Goal: Information Seeking & Learning: Learn about a topic

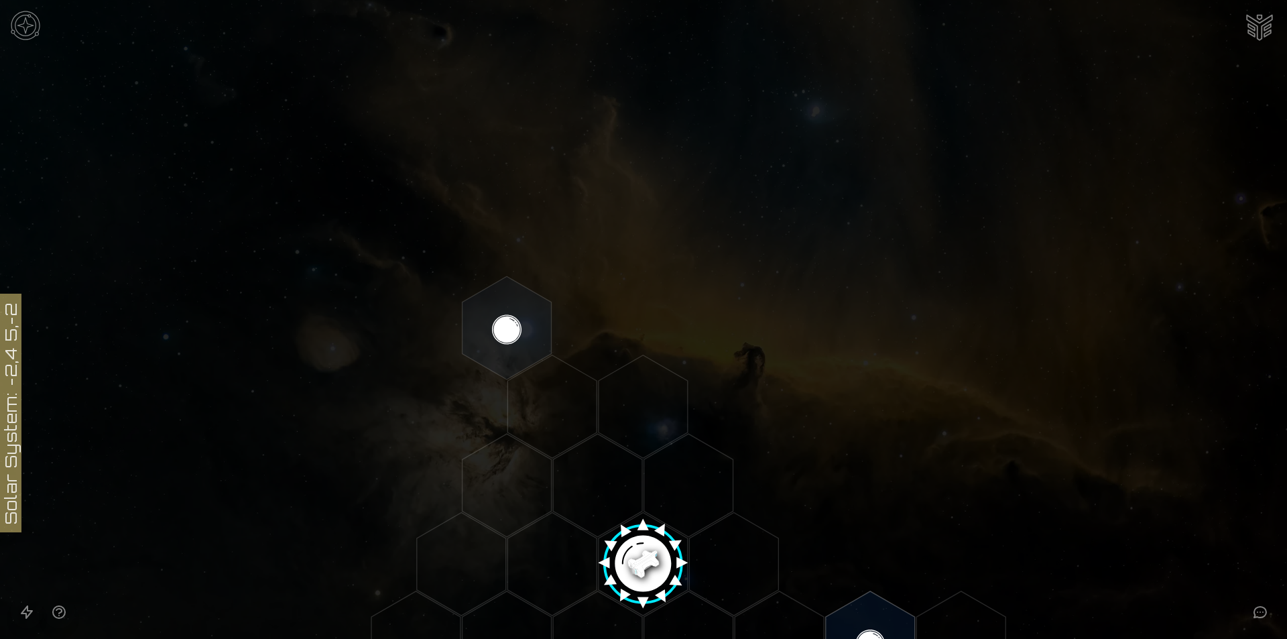
click at [24, 26] on img at bounding box center [25, 25] width 40 height 40
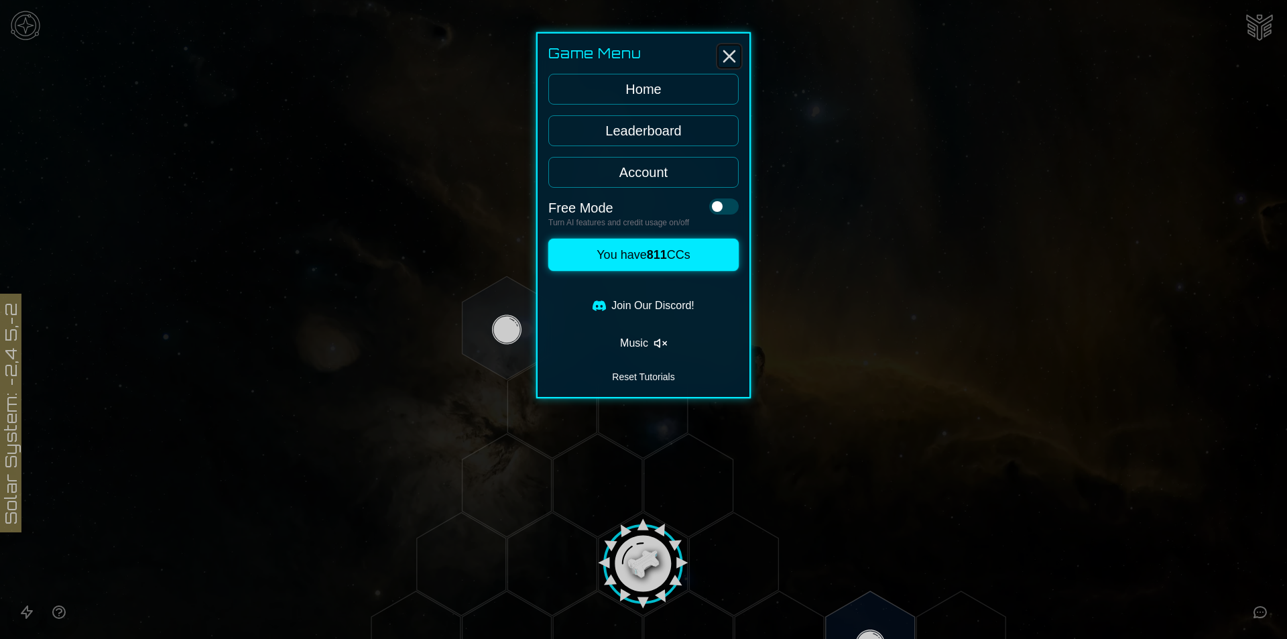
click at [724, 54] on icon "Close" at bounding box center [728, 56] width 21 height 21
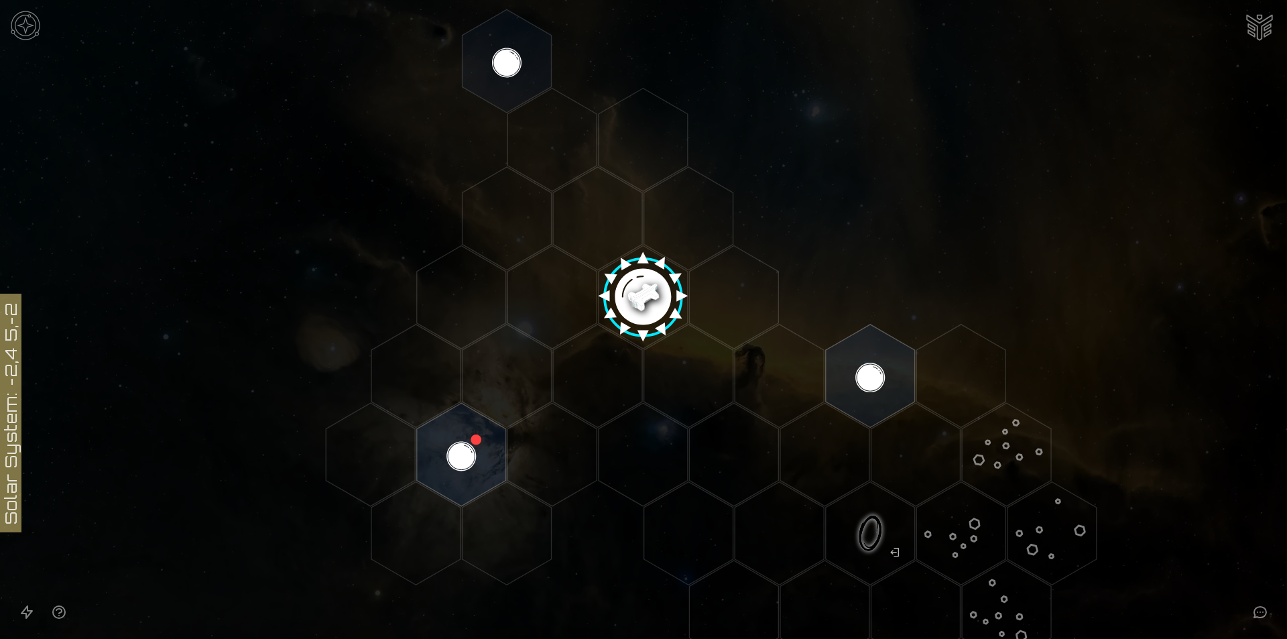
scroll to position [268, 0]
click at [639, 292] on image at bounding box center [642, 290] width 105 height 105
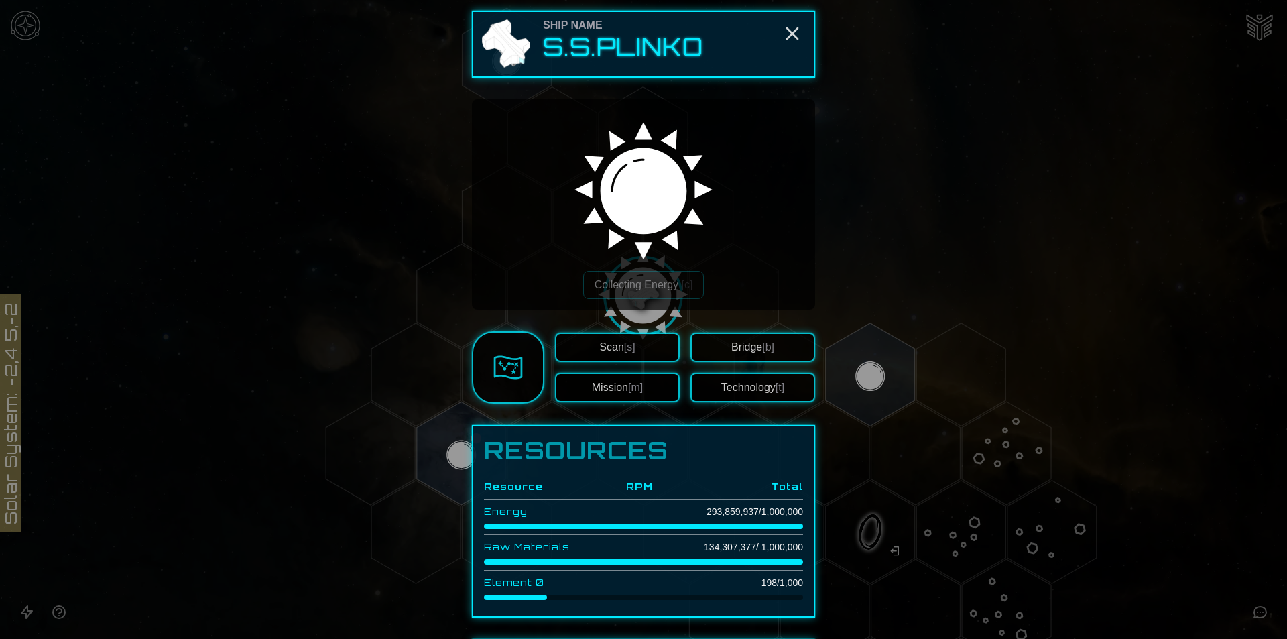
click at [930, 138] on div at bounding box center [643, 319] width 1287 height 639
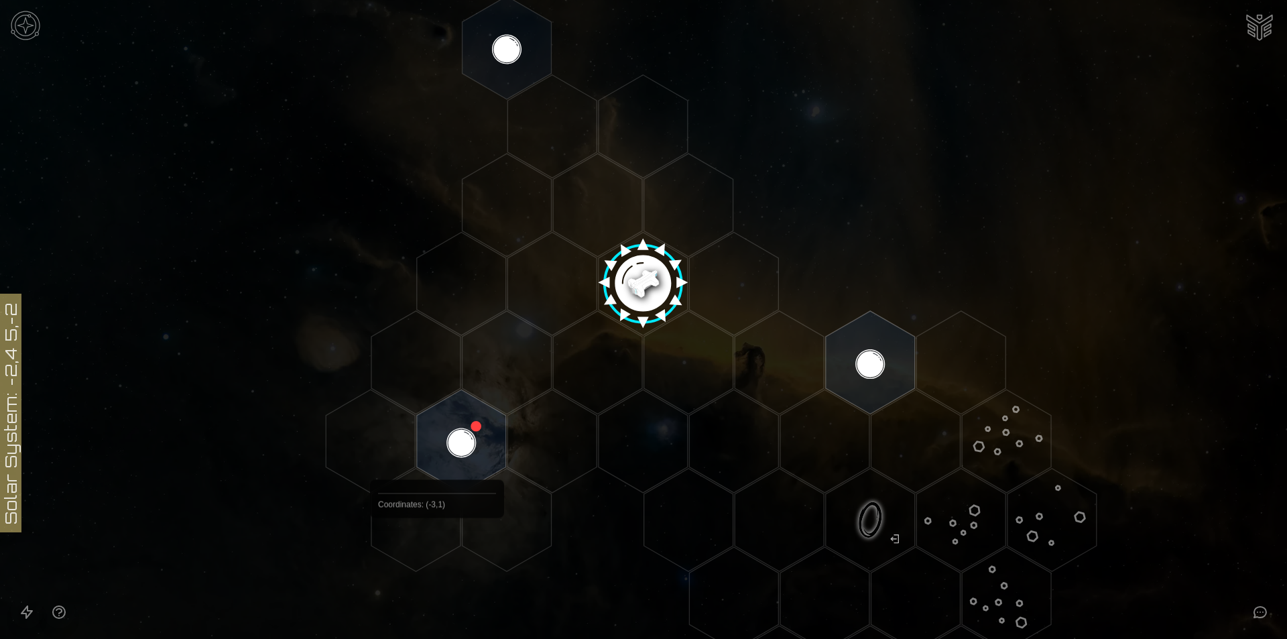
scroll to position [301, 0]
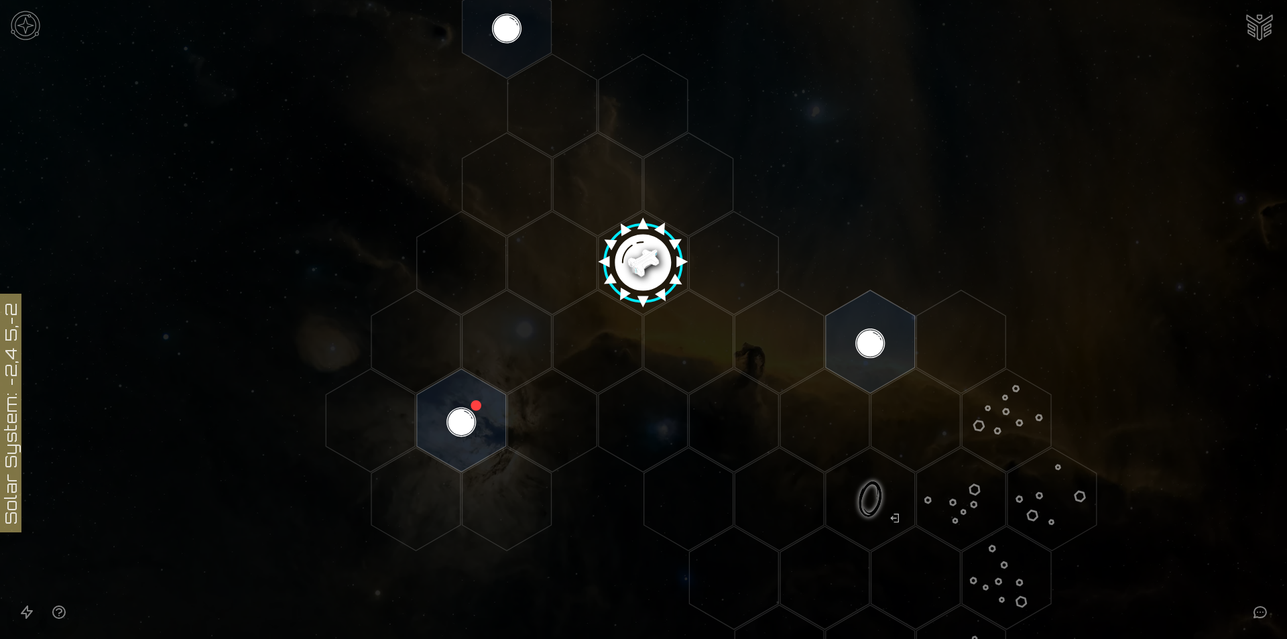
click at [649, 264] on image at bounding box center [642, 257] width 105 height 105
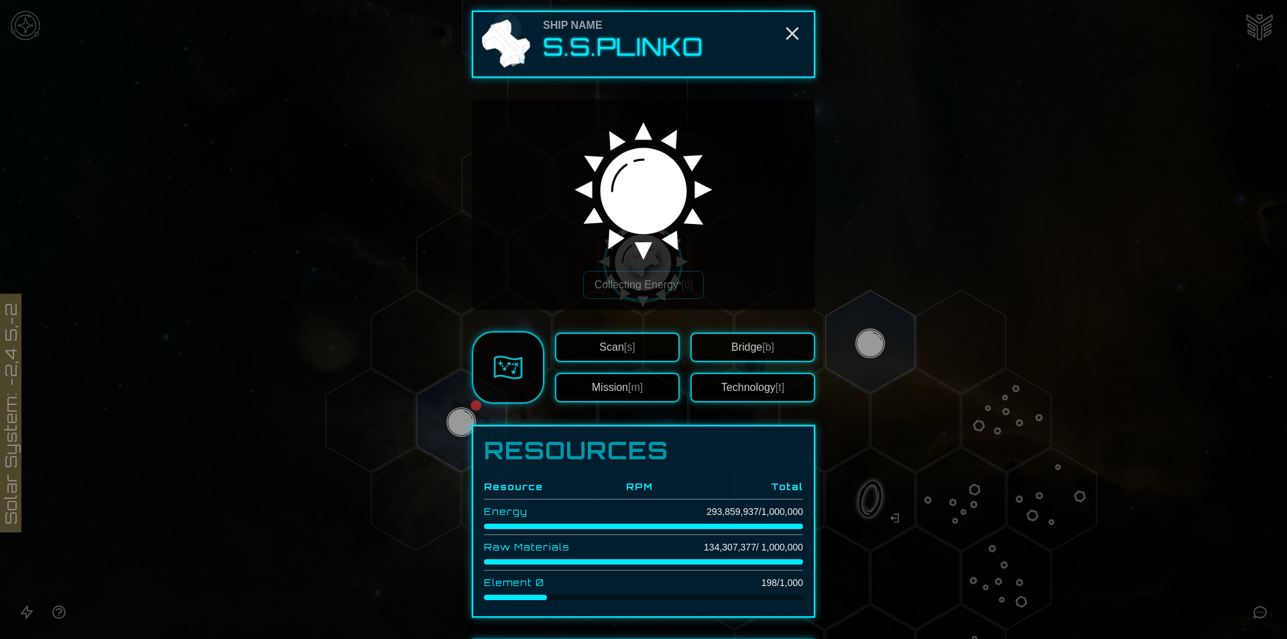
click at [744, 384] on button "Technology [t]" at bounding box center [752, 387] width 125 height 29
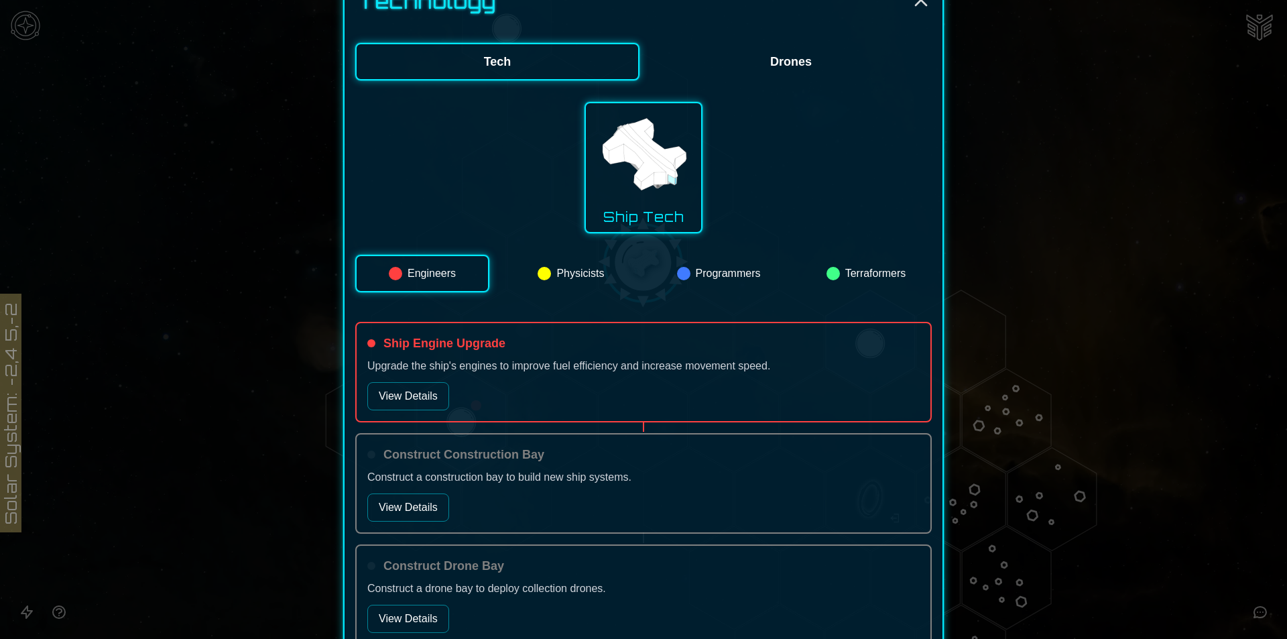
scroll to position [89, 0]
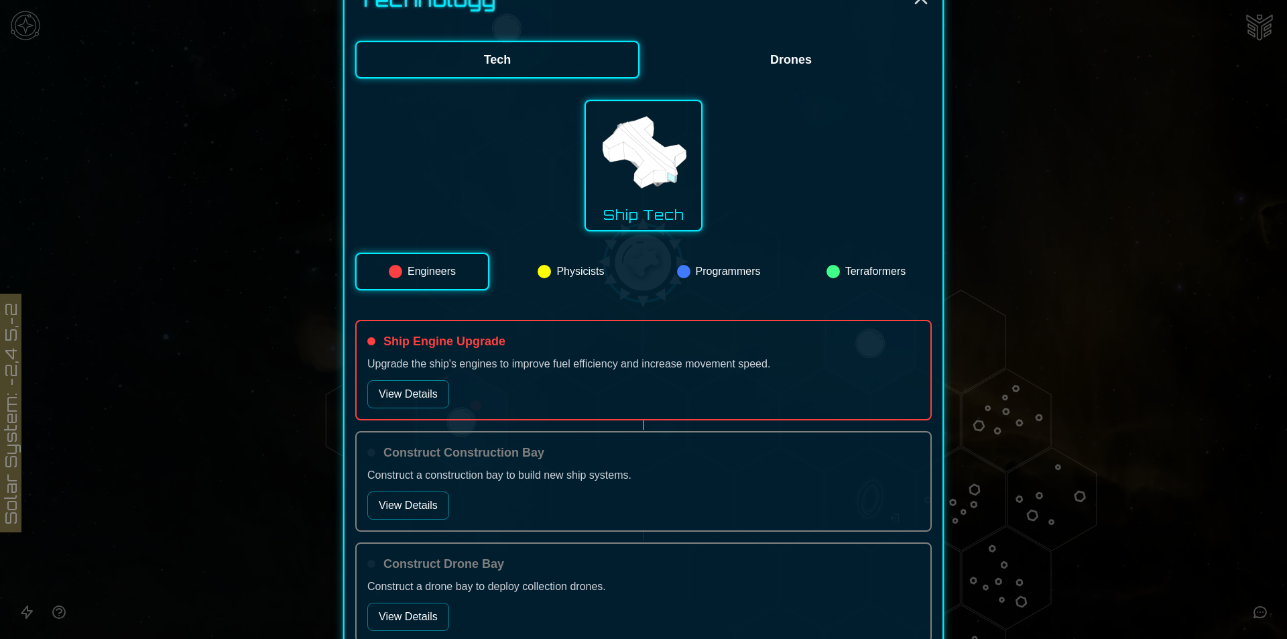
click at [398, 384] on button "View Details" at bounding box center [408, 394] width 82 height 28
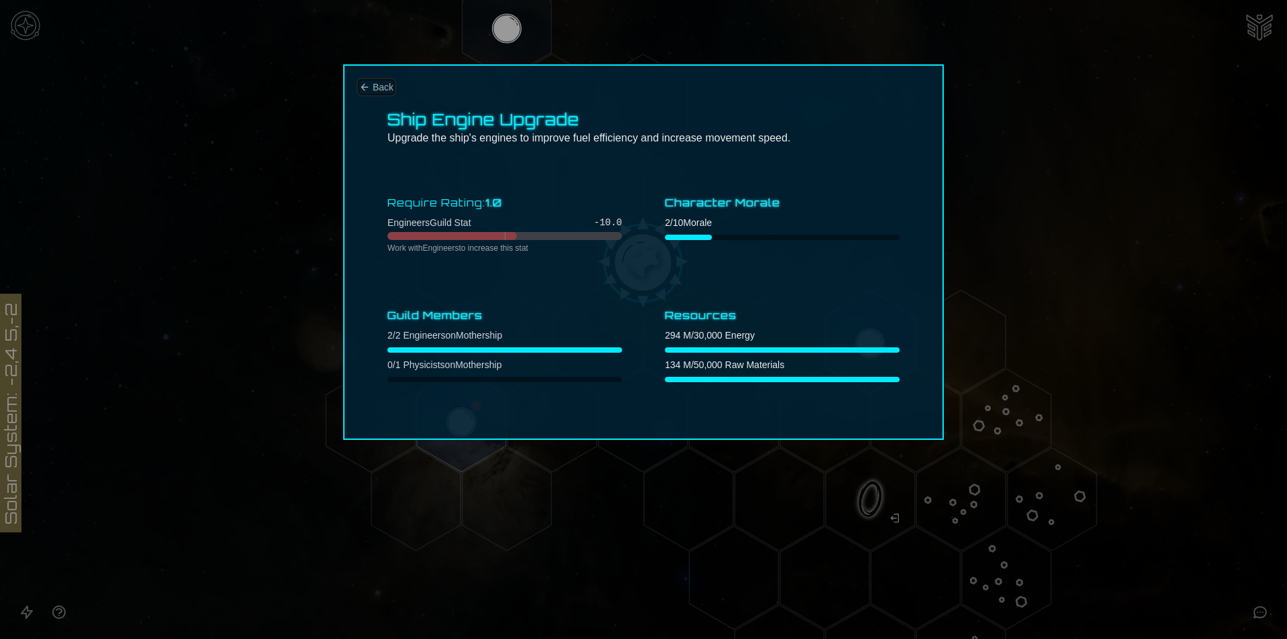
click at [379, 86] on span "Back" at bounding box center [383, 86] width 21 height 13
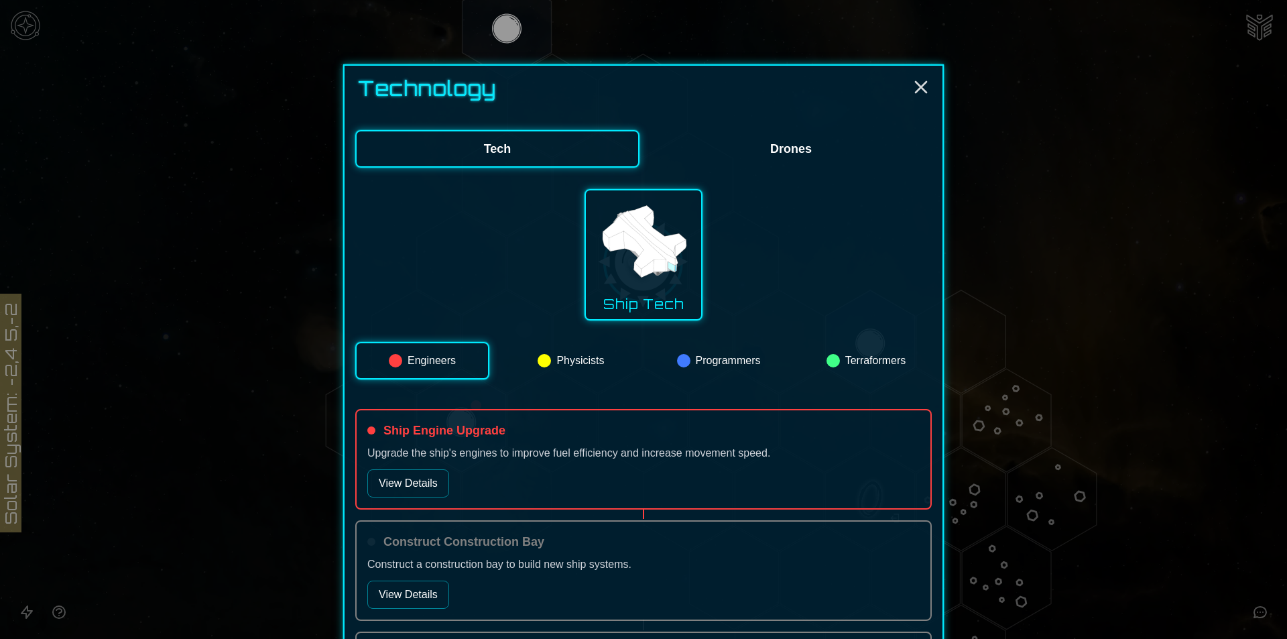
click at [803, 160] on button "Drones" at bounding box center [790, 149] width 281 height 38
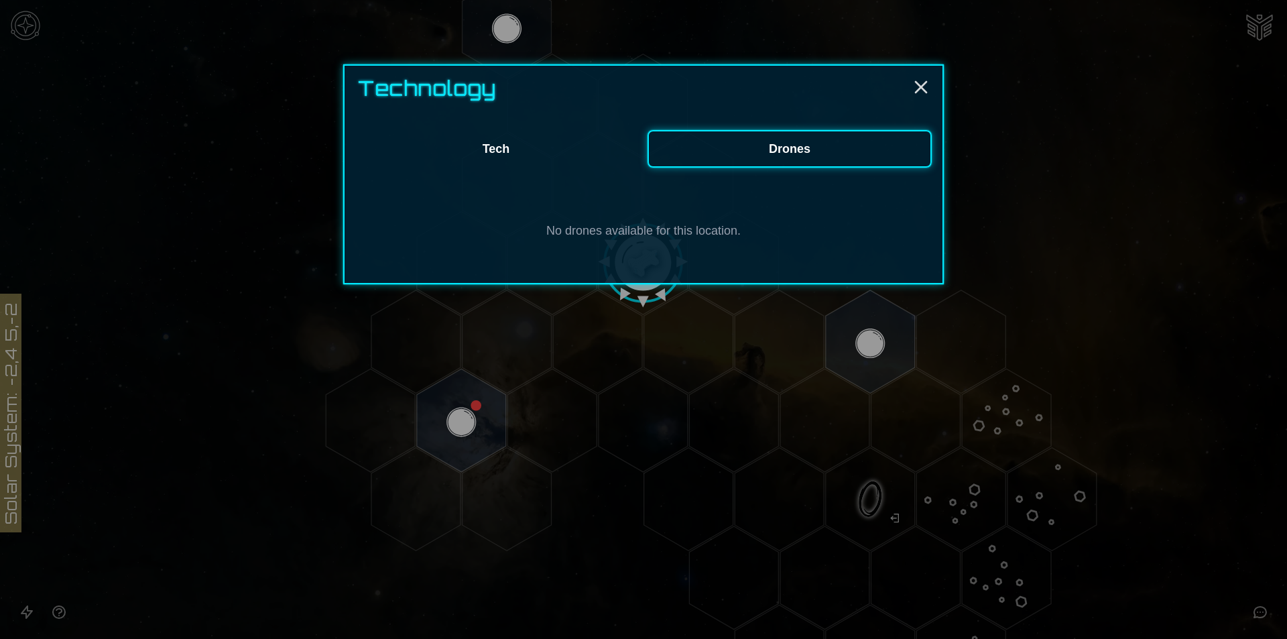
click at [555, 137] on button "Tech" at bounding box center [495, 149] width 281 height 38
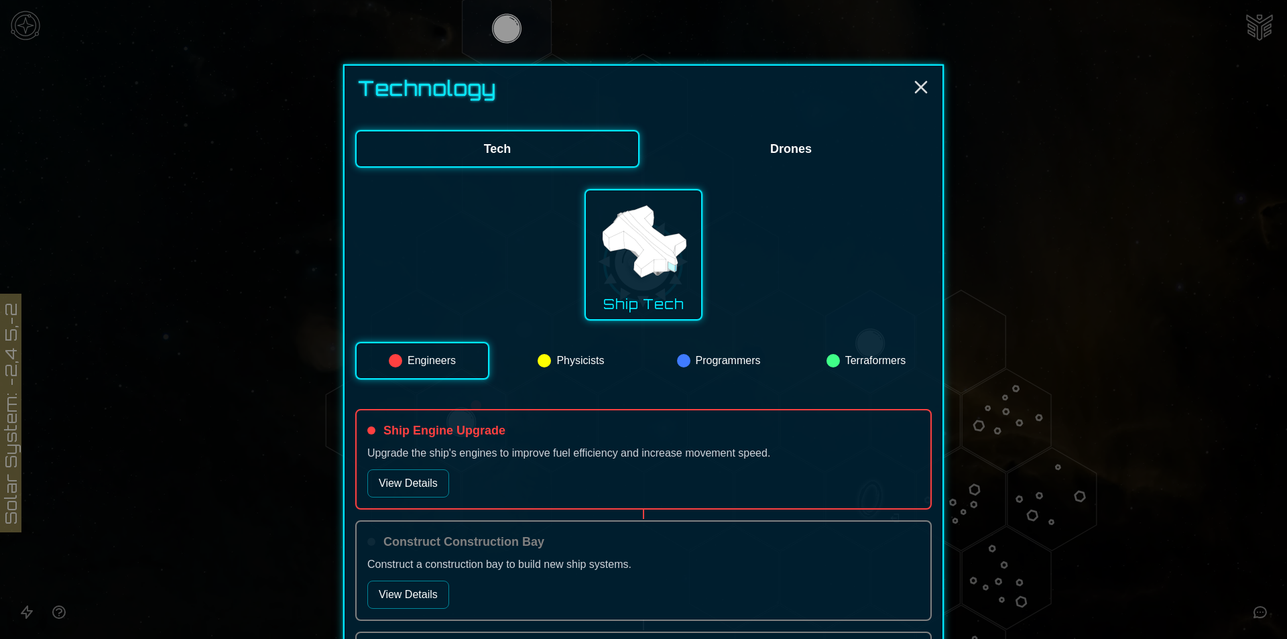
click at [1092, 257] on div at bounding box center [643, 319] width 1287 height 639
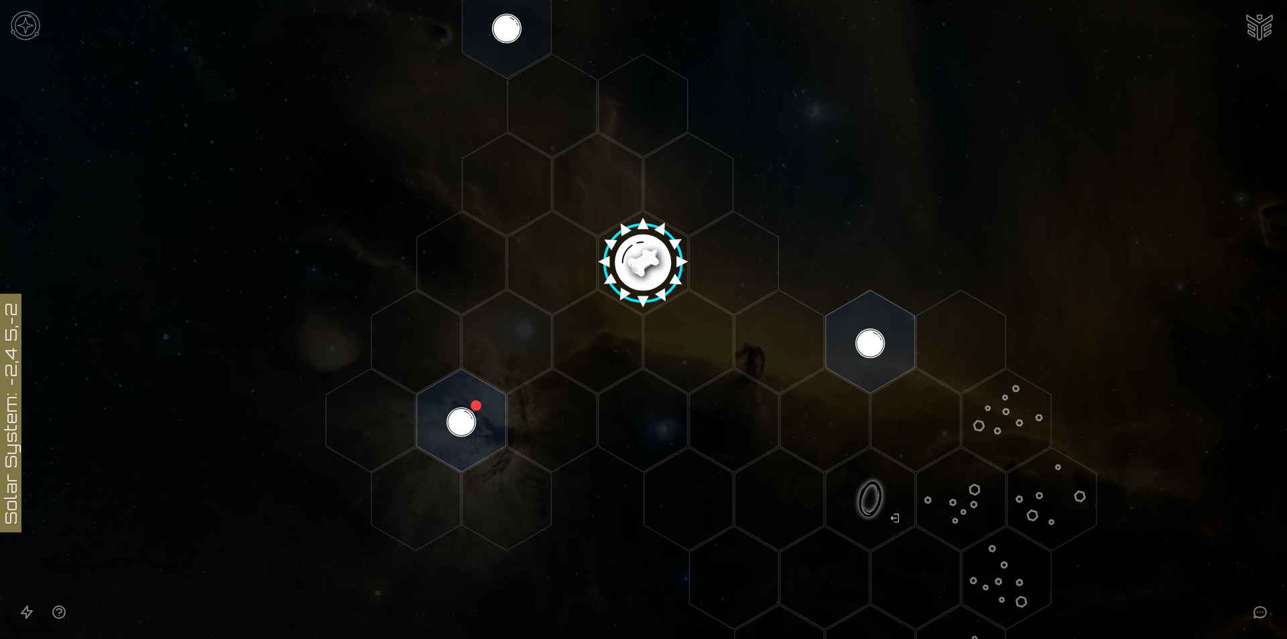
click at [625, 268] on image at bounding box center [642, 257] width 105 height 105
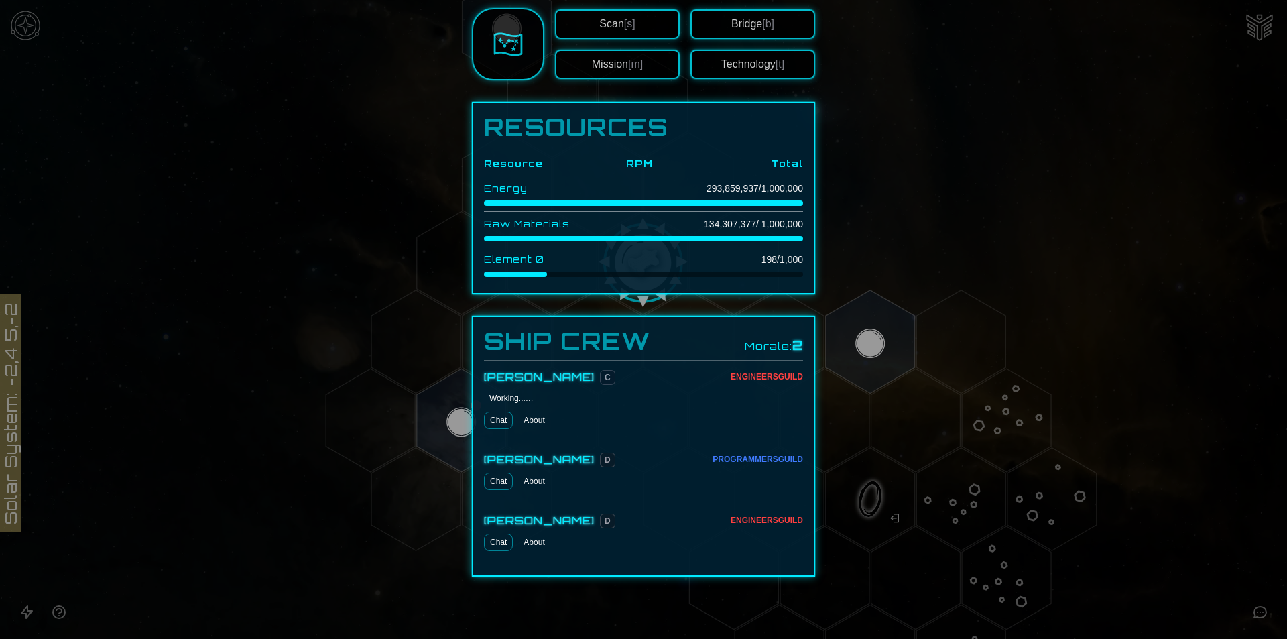
scroll to position [325, 0]
click at [718, 56] on button "Technology [t]" at bounding box center [752, 62] width 125 height 29
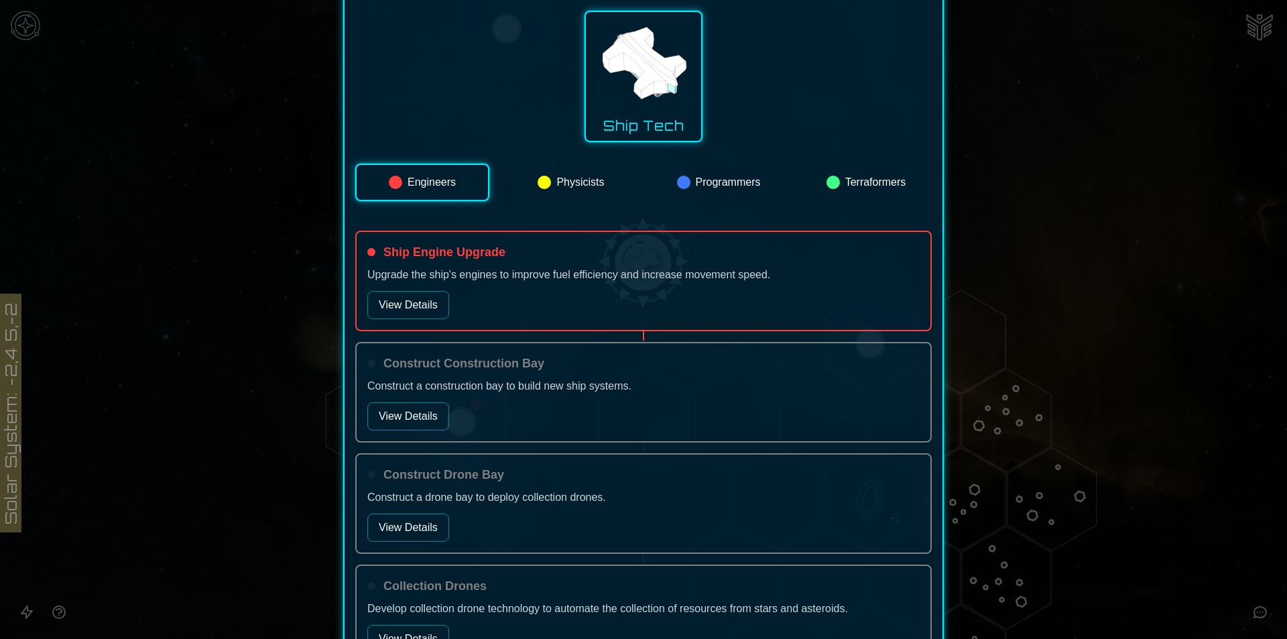
scroll to position [179, 0]
click at [411, 302] on button "View Details" at bounding box center [408, 304] width 82 height 28
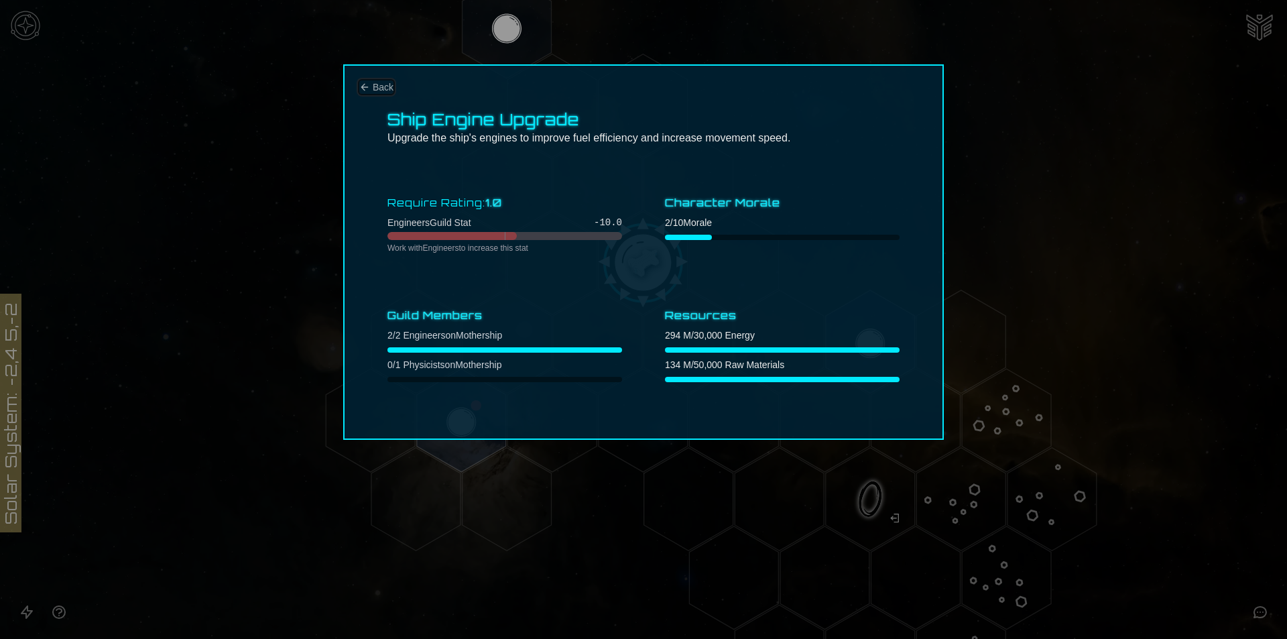
click at [382, 83] on span "Back" at bounding box center [383, 86] width 21 height 13
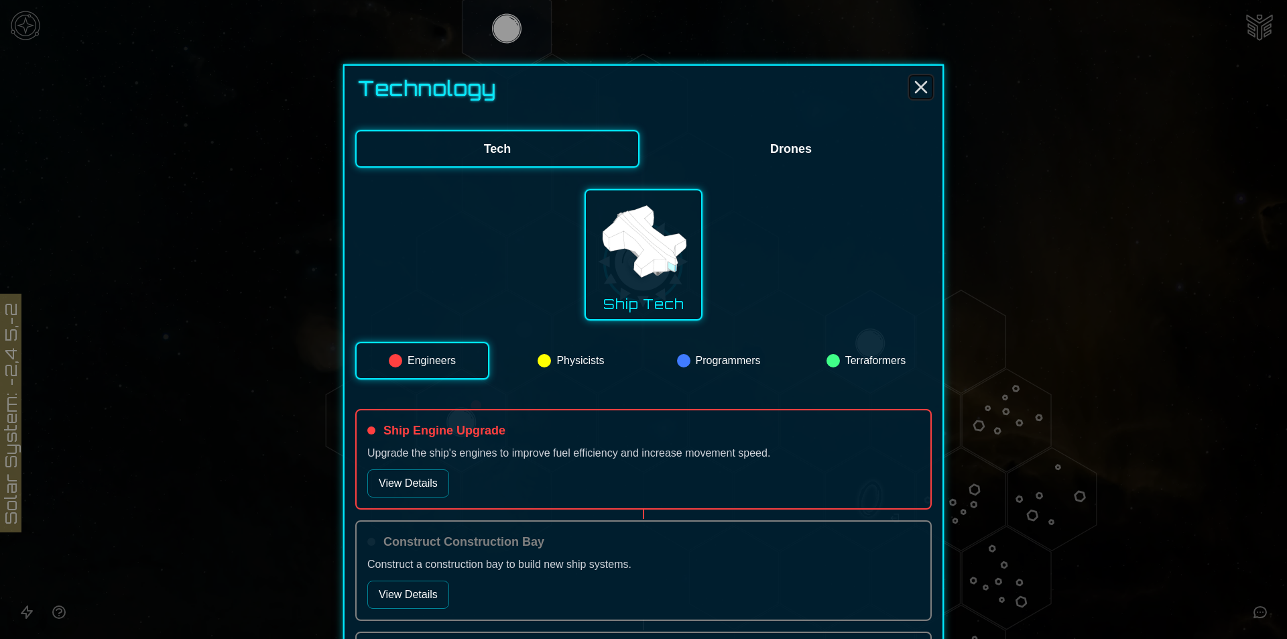
drag, startPoint x: 911, startPoint y: 83, endPoint x: 762, endPoint y: 214, distance: 198.0
click at [762, 214] on div "Technology Tech Drones Ship Tech Engineers Physicists Programmers Terraformers …" at bounding box center [643, 626] width 600 height 1124
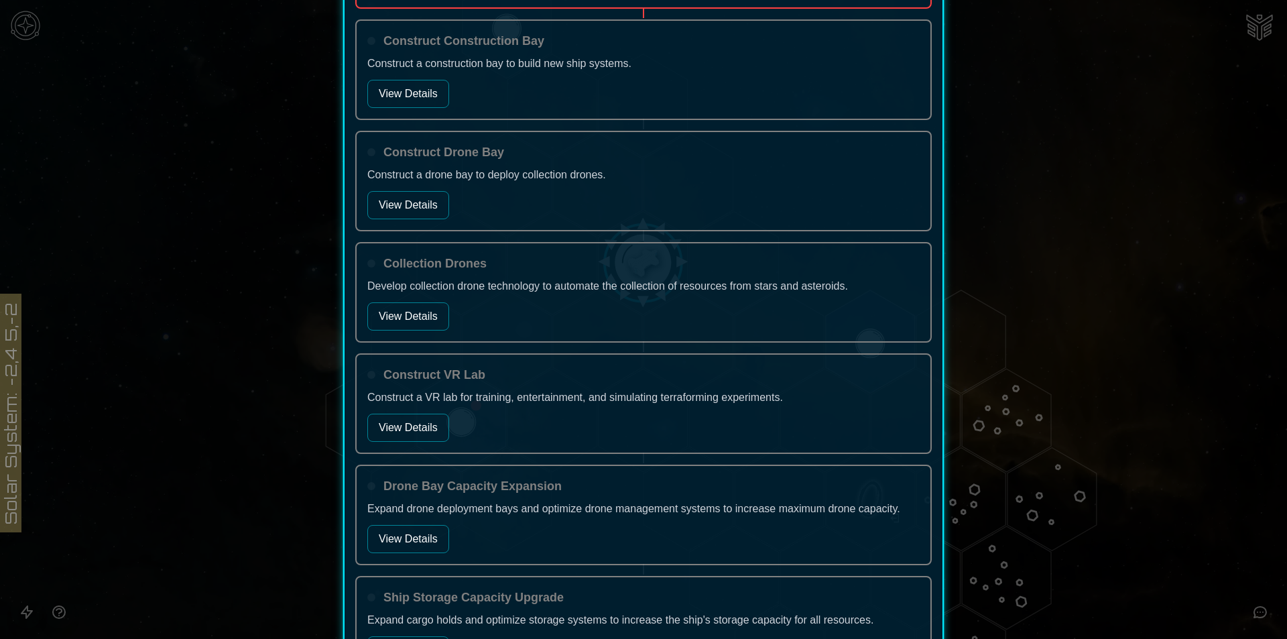
scroll to position [614, 0]
